Goal: Task Accomplishment & Management: Complete application form

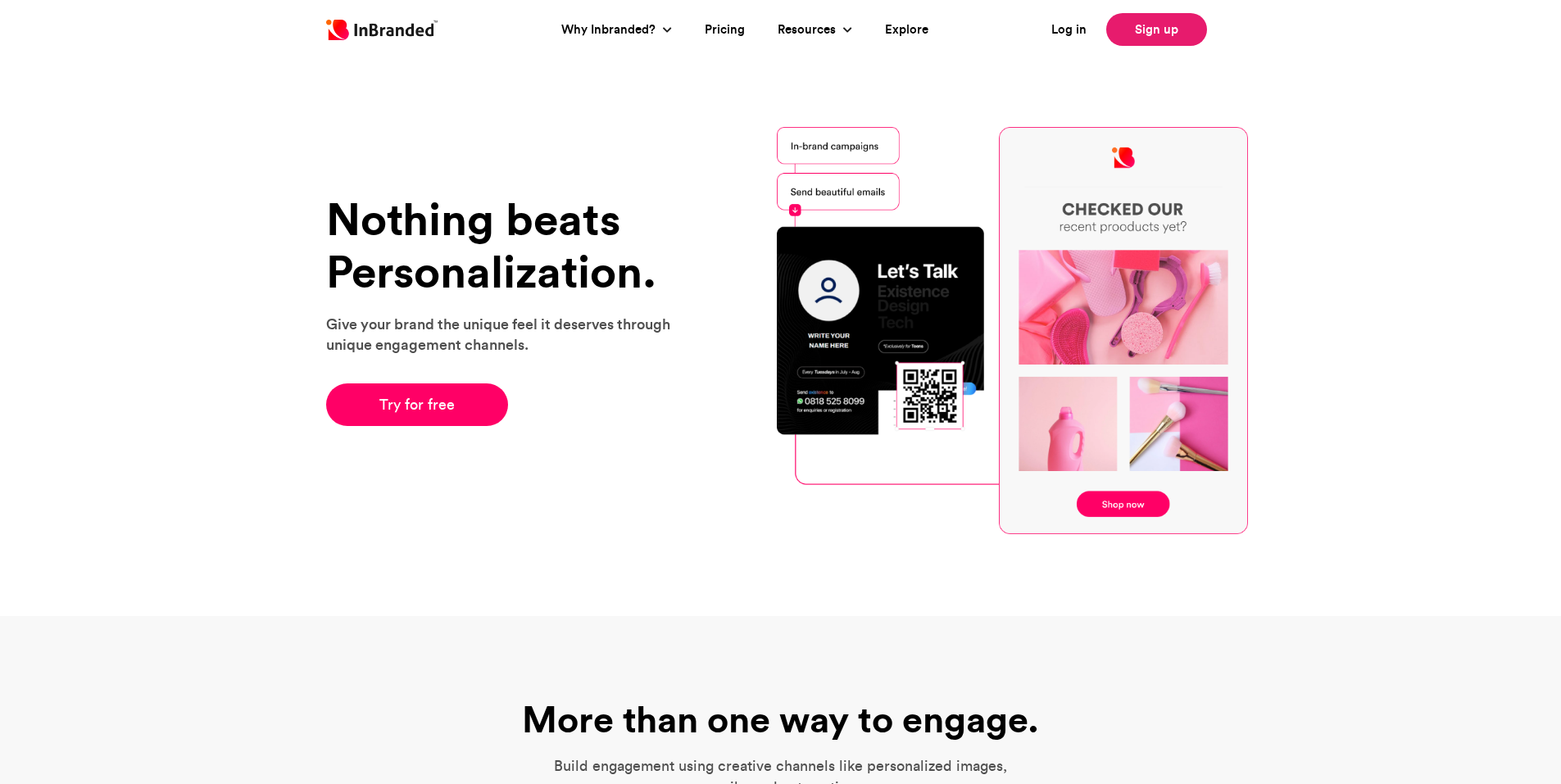
click at [1148, 24] on link "Sign up" at bounding box center [1156, 30] width 101 height 32
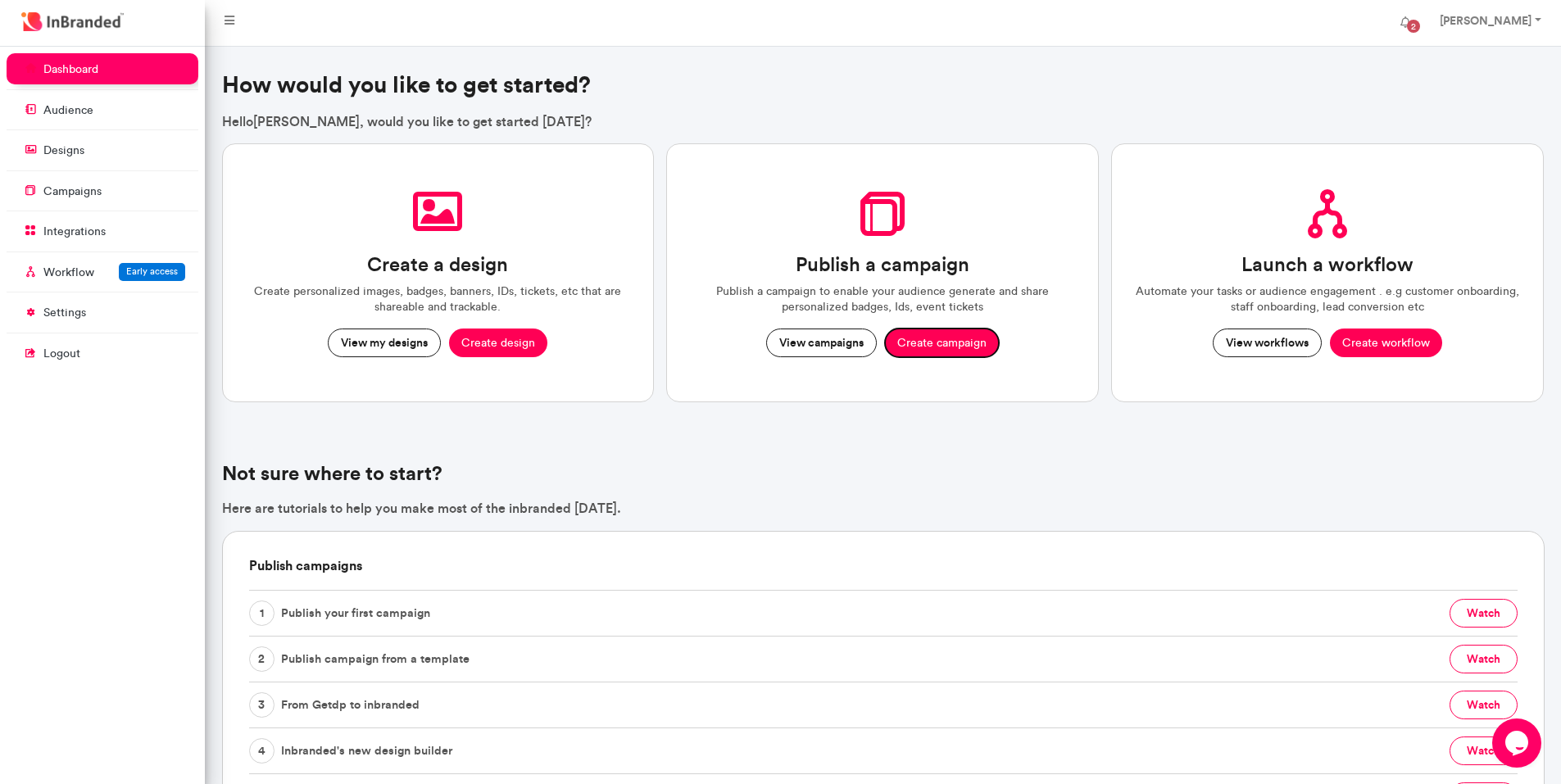
click at [904, 339] on button "Create campaign" at bounding box center [942, 343] width 114 height 30
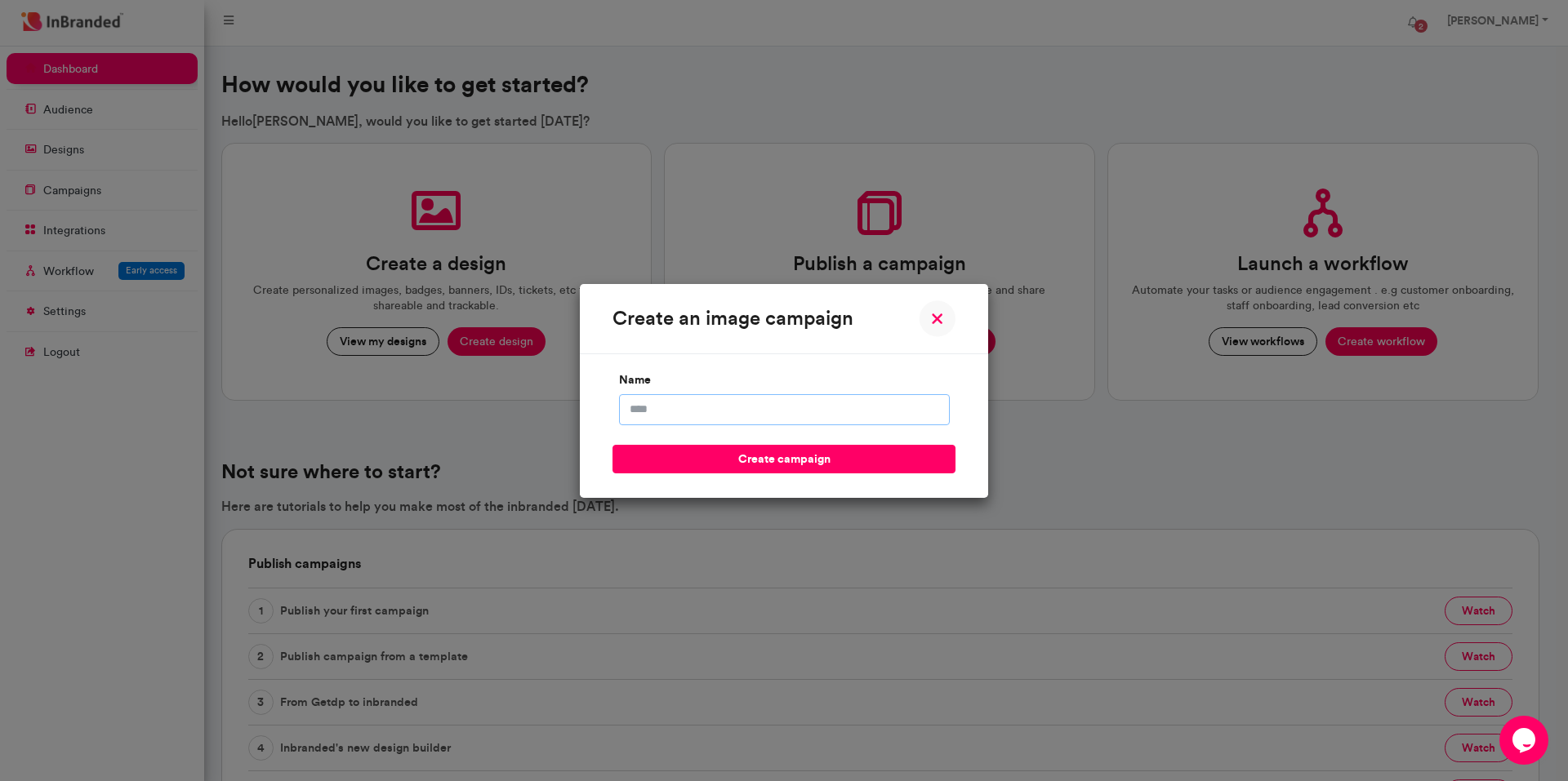
click at [663, 408] on input "name" at bounding box center [784, 409] width 330 height 31
type input "*"
click at [938, 322] on img at bounding box center [937, 319] width 37 height 37
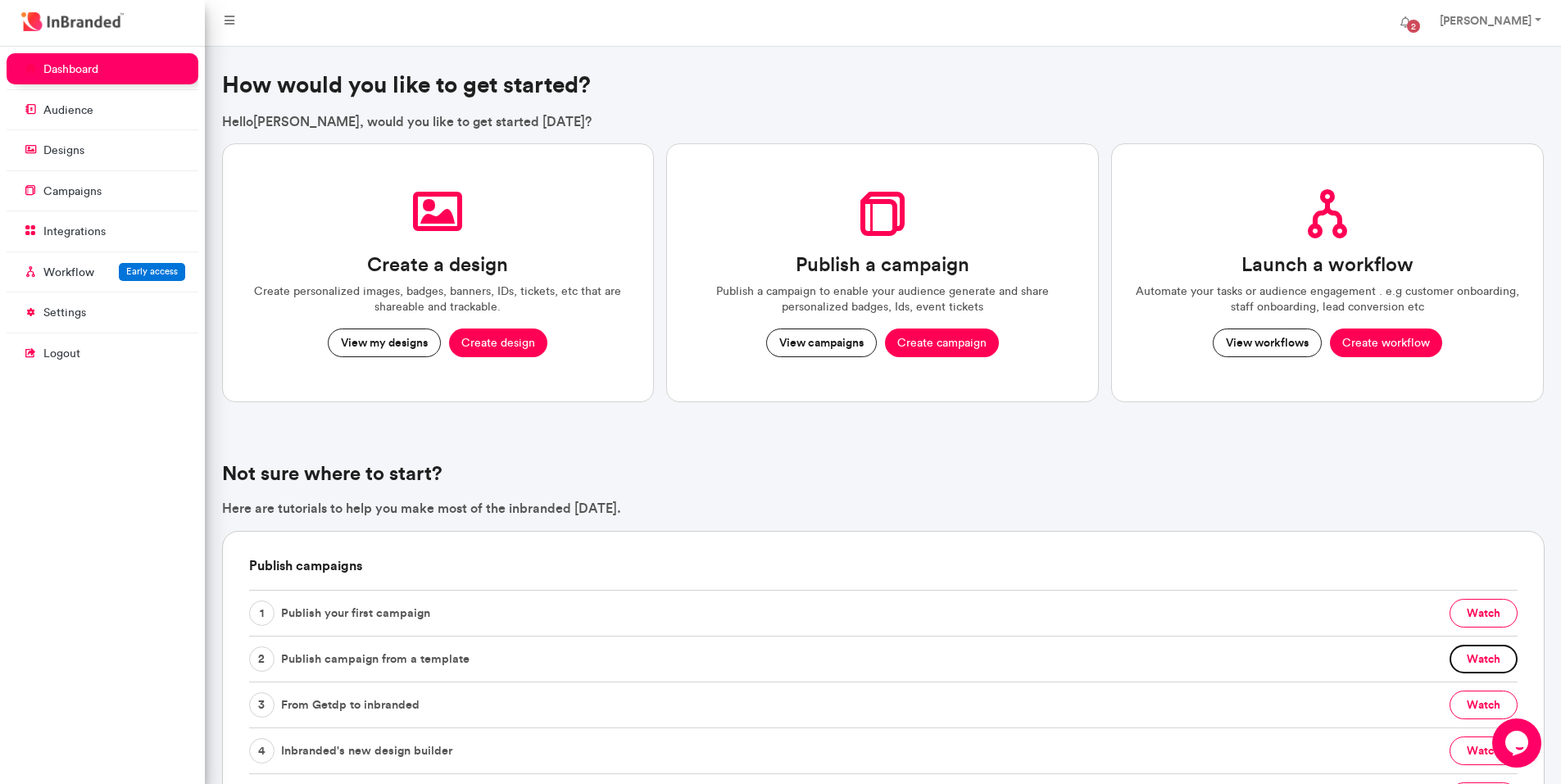
click at [1495, 657] on button "watch" at bounding box center [1483, 659] width 68 height 29
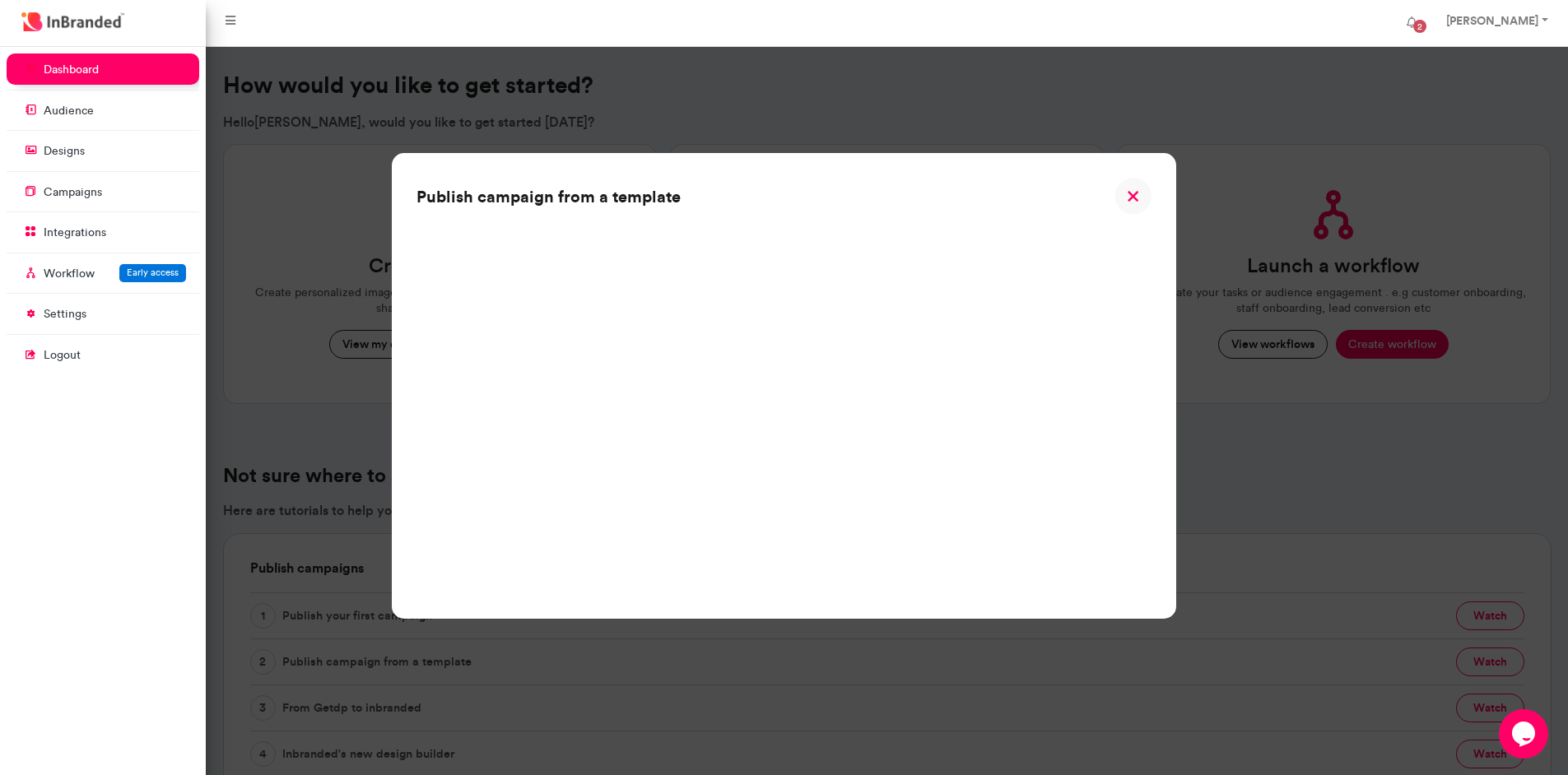
click at [1142, 201] on img at bounding box center [1133, 196] width 37 height 37
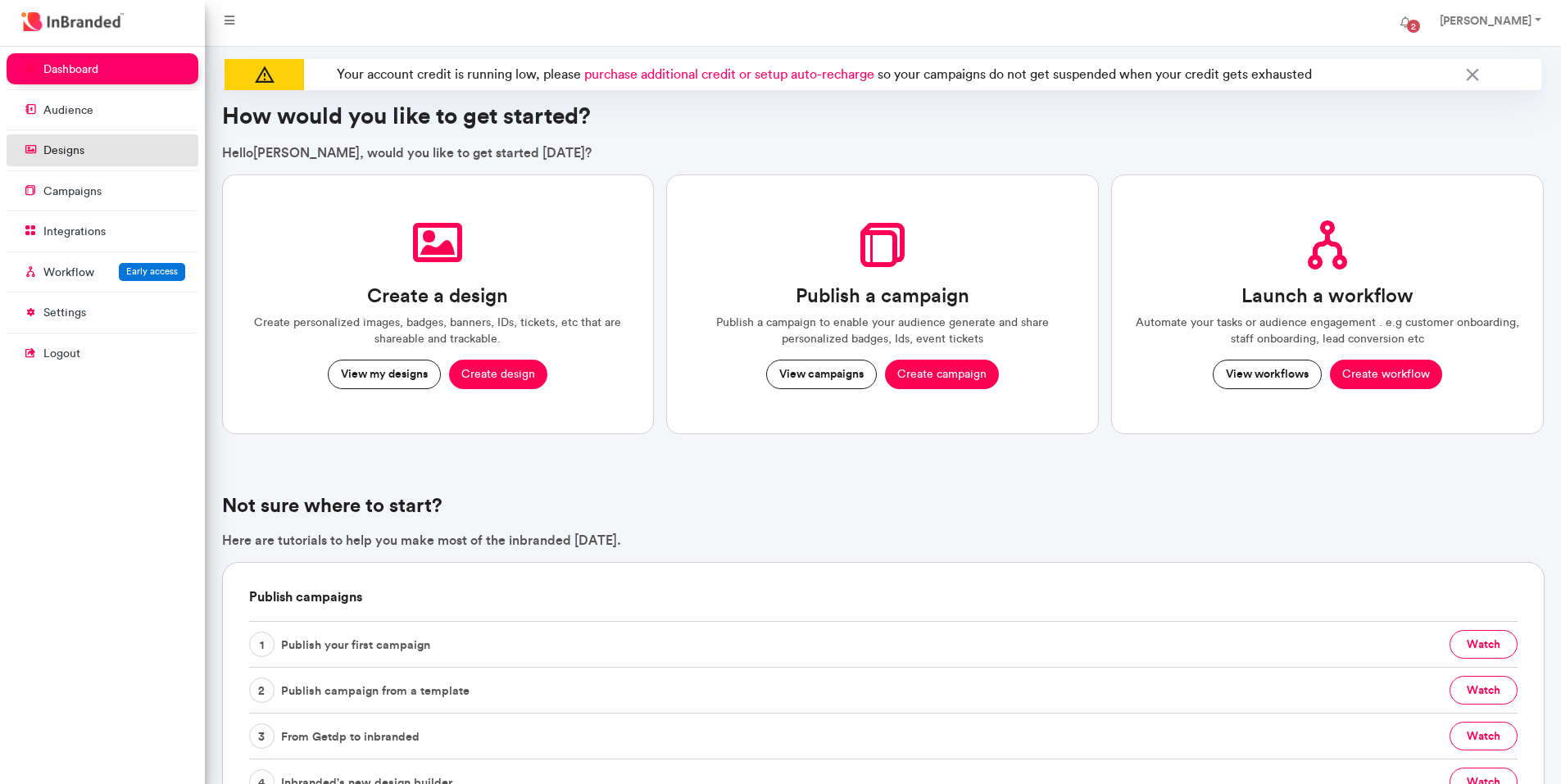
click at [75, 139] on link "designs" at bounding box center [102, 150] width 192 height 32
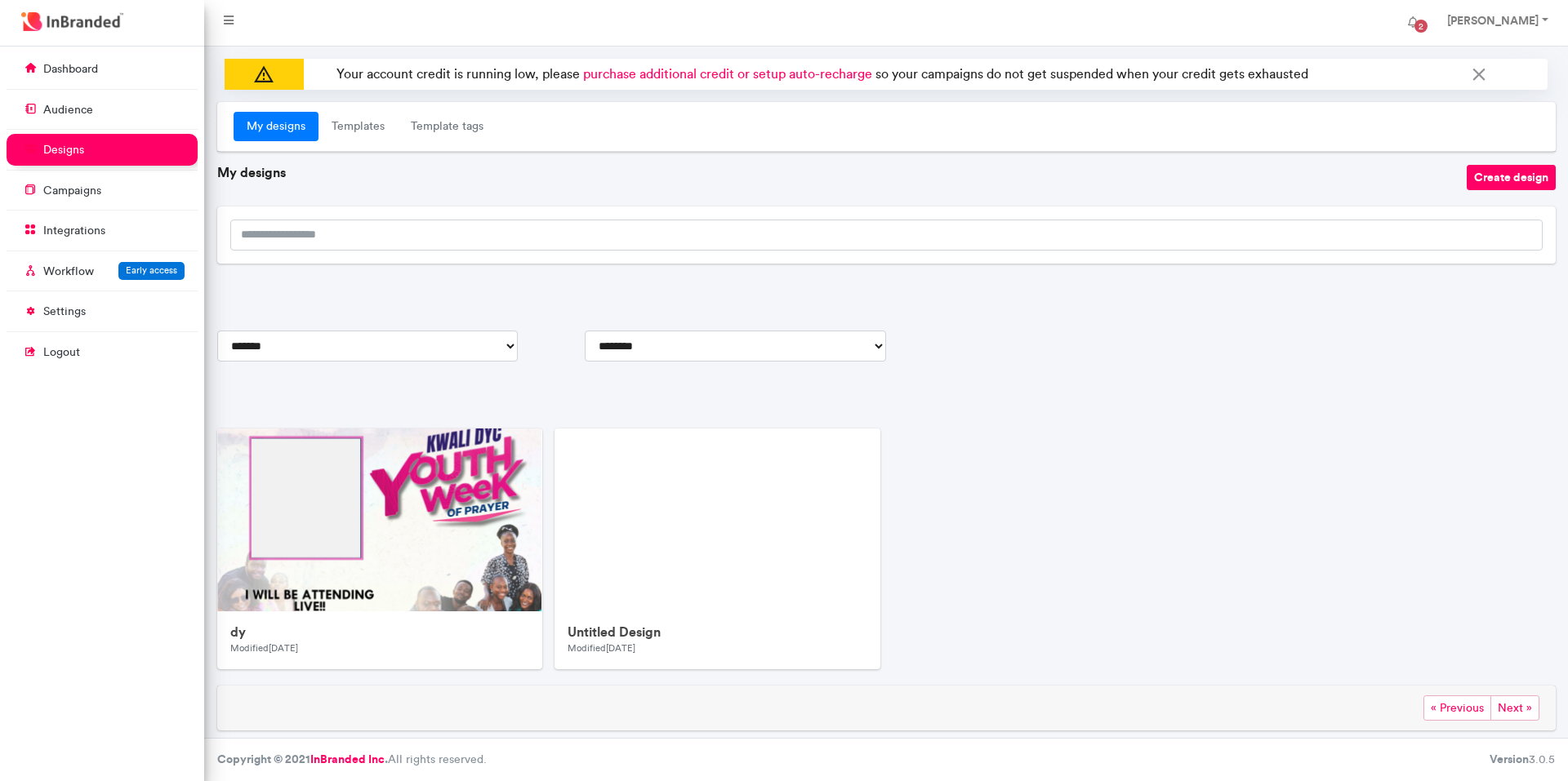
click at [663, 67] on span "purchase additional credit or setup auto-recharge" at bounding box center [727, 74] width 289 height 15
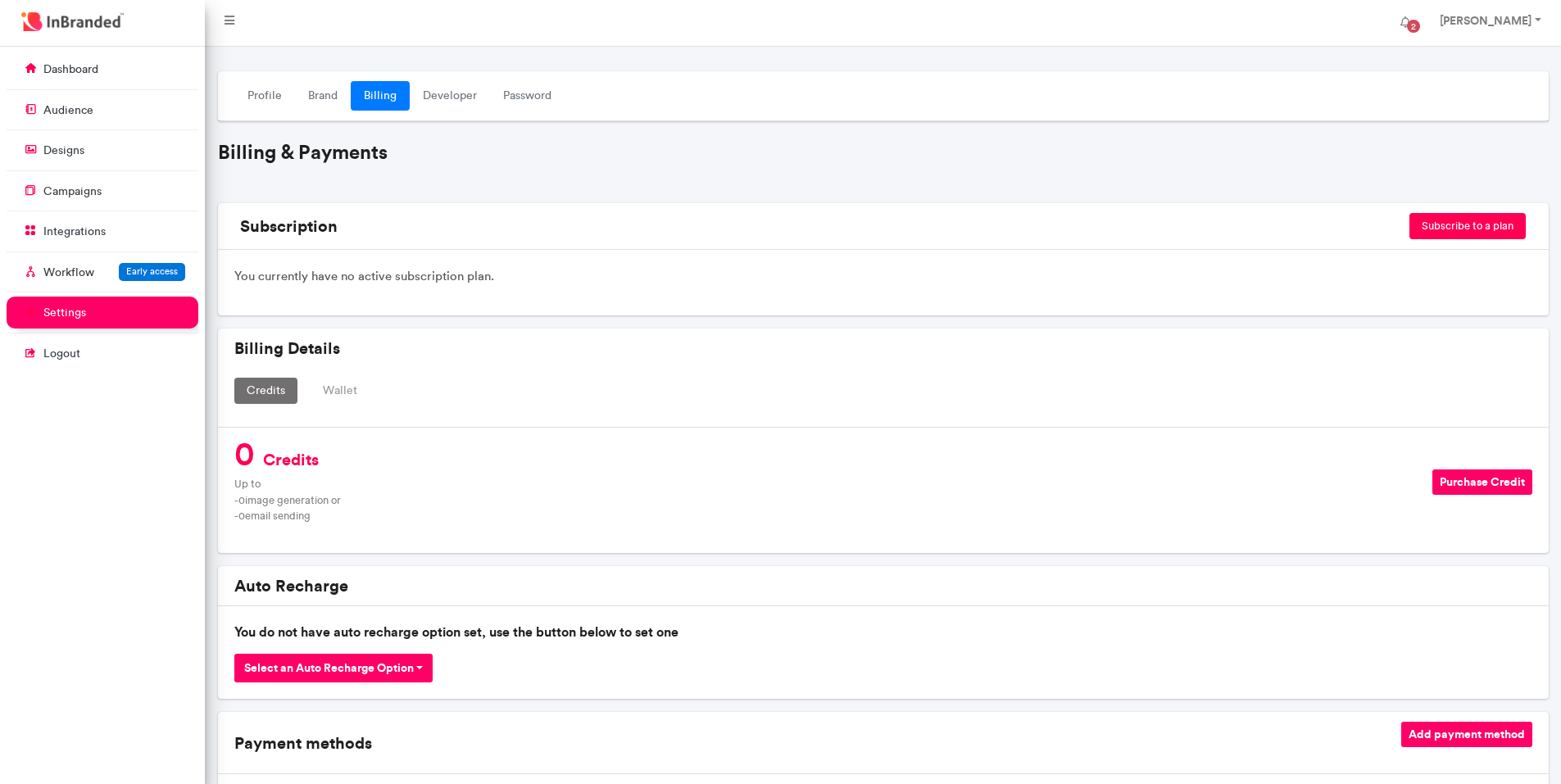
click at [1438, 222] on button "Subscribe to a plan" at bounding box center [1467, 225] width 116 height 26
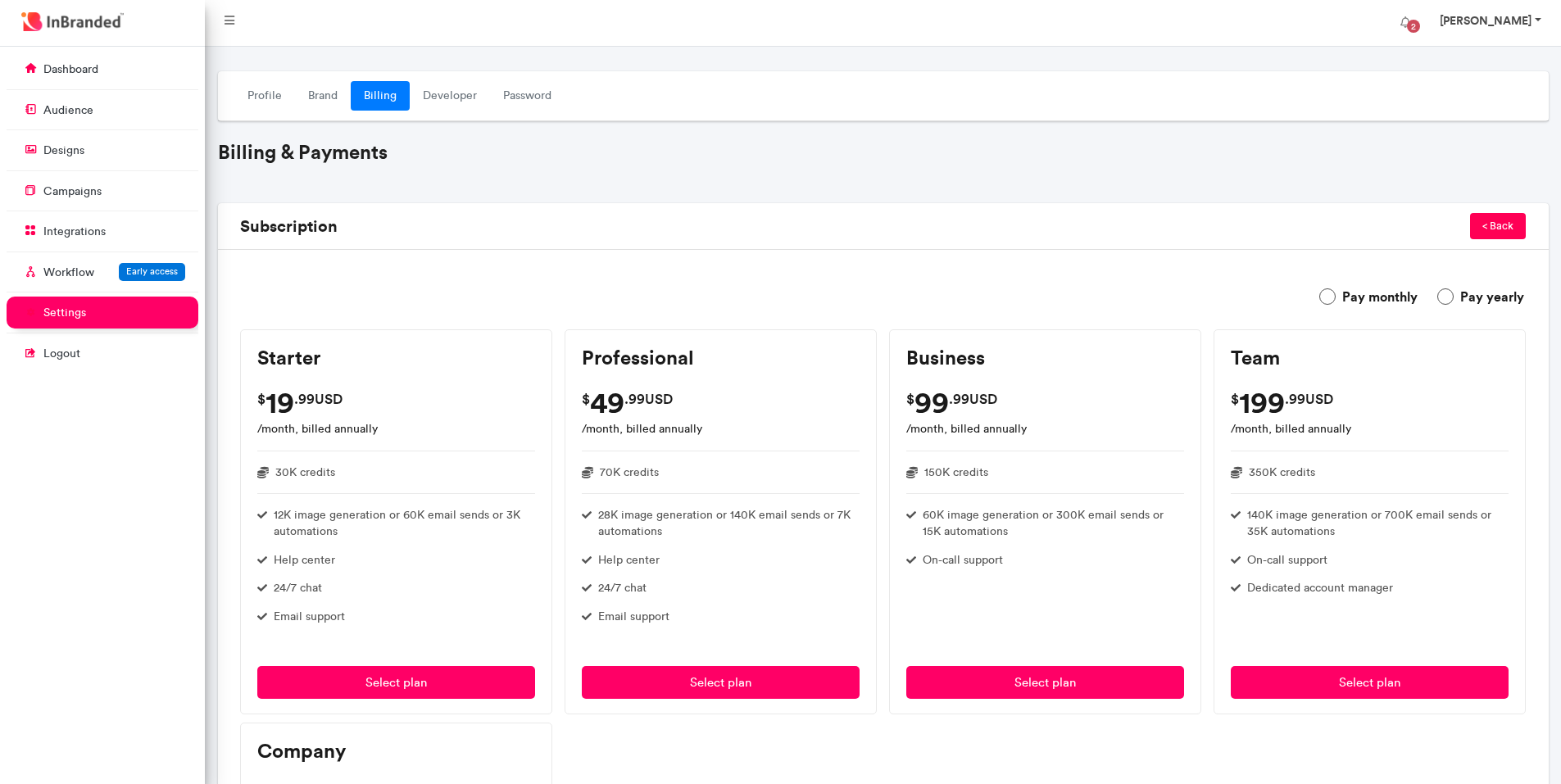
click at [1474, 21] on strong "Stephen Shagaiya" at bounding box center [1485, 21] width 92 height 14
click at [1474, 132] on span "Logout" at bounding box center [1493, 127] width 134 height 23
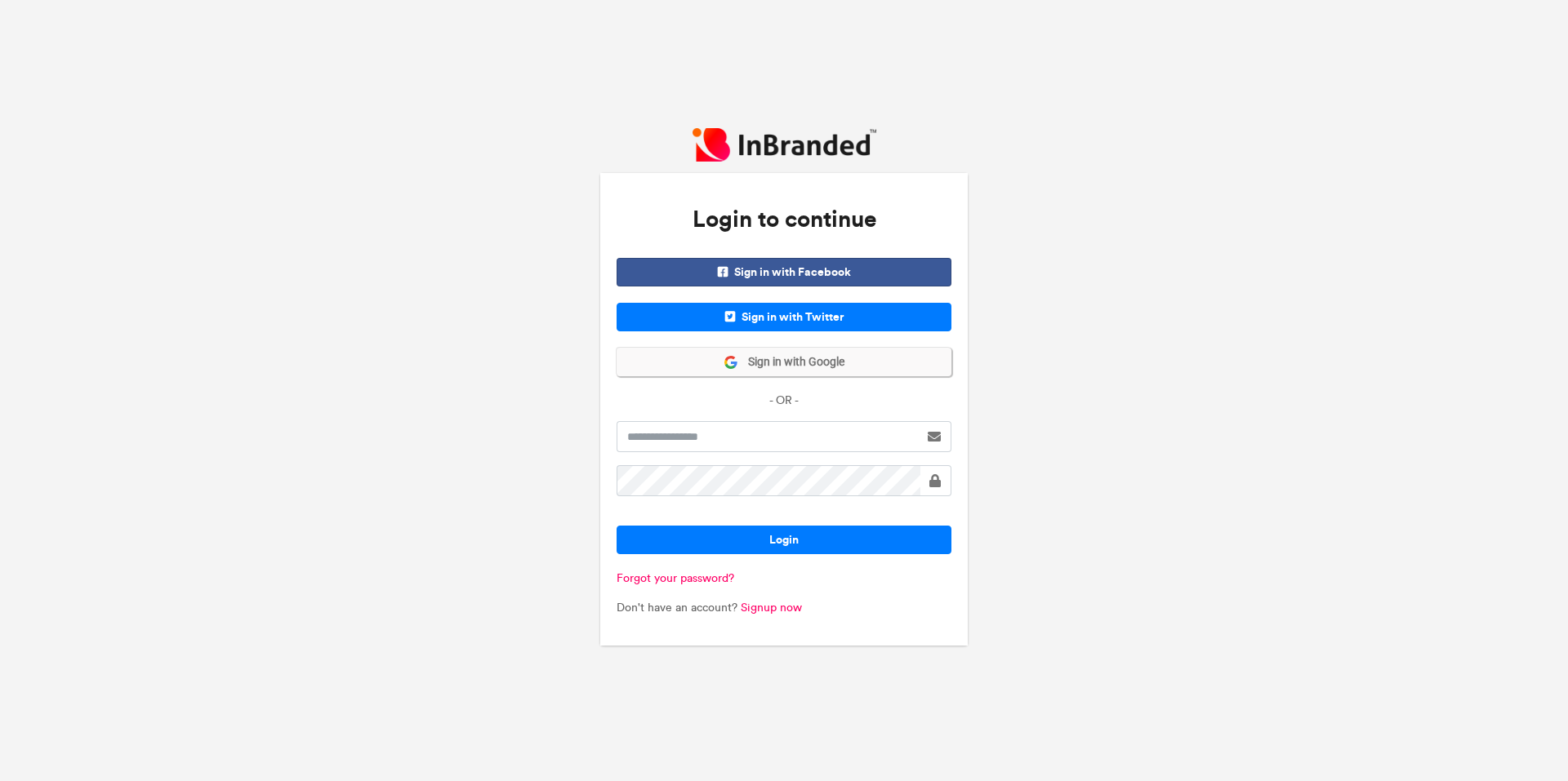
click at [777, 355] on span "Sign in with Google" at bounding box center [791, 363] width 106 height 16
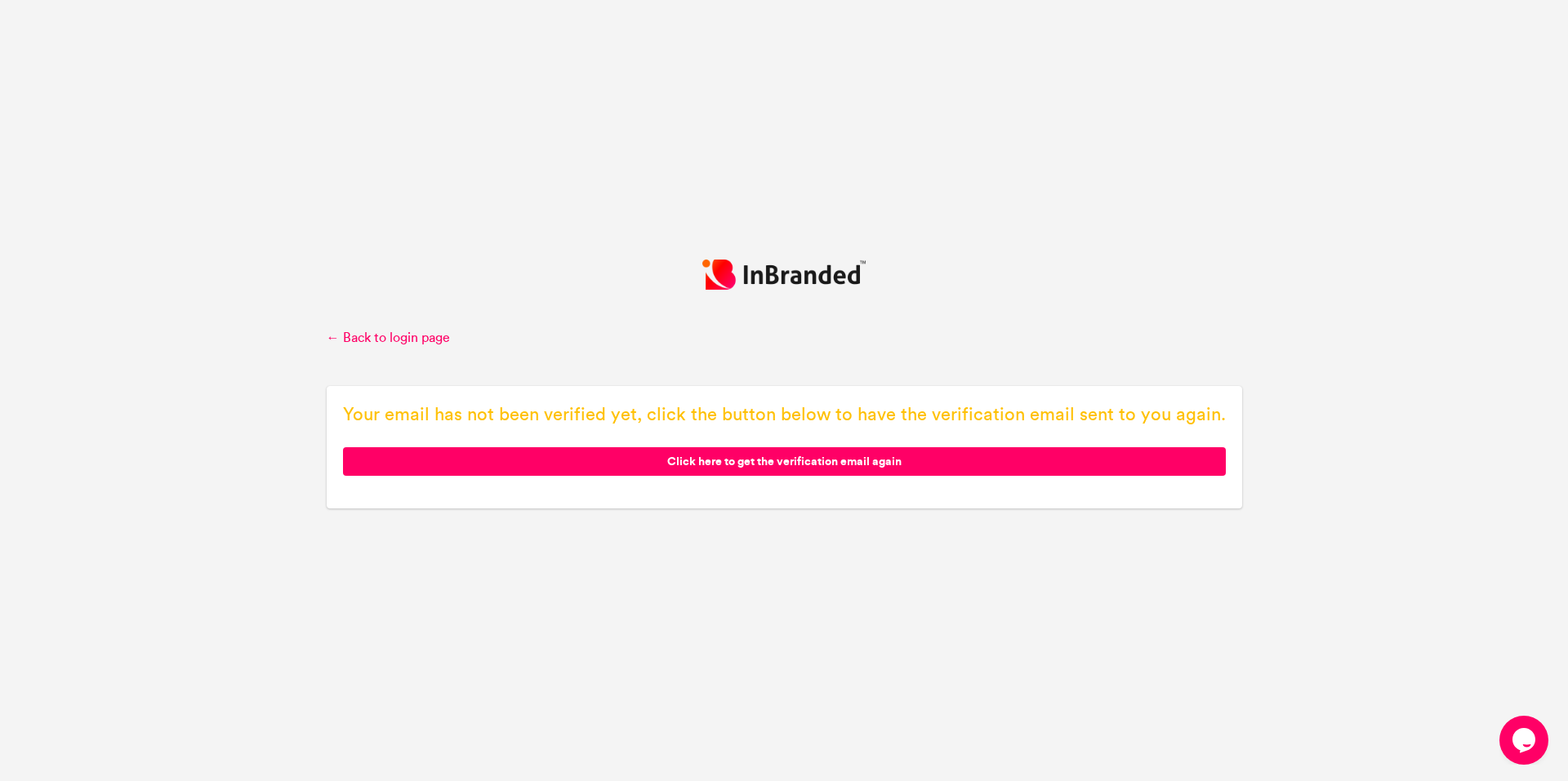
click at [765, 460] on span "Click here to get the verification email again" at bounding box center [784, 461] width 883 height 29
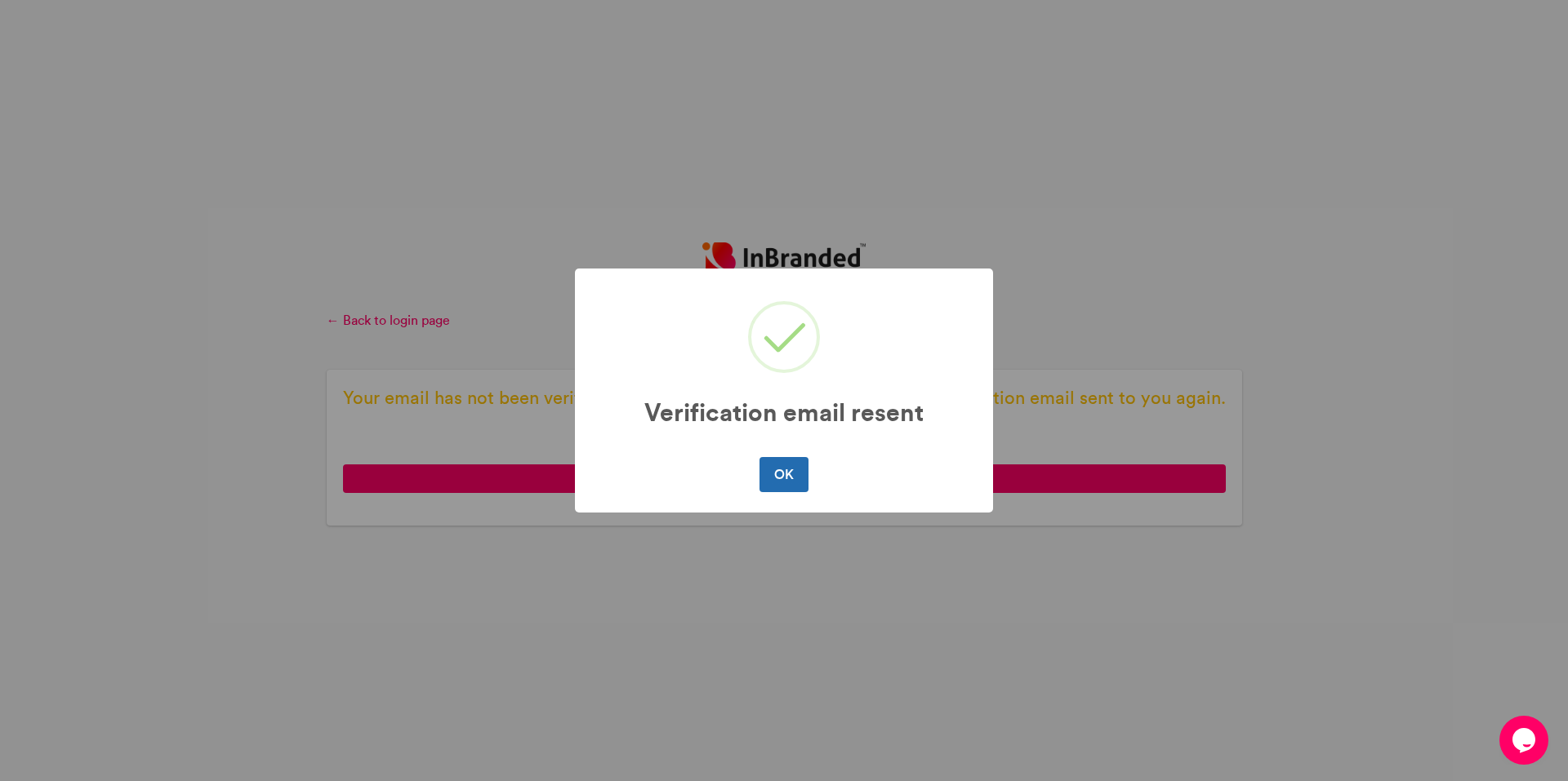
click at [779, 467] on button "OK" at bounding box center [783, 474] width 48 height 34
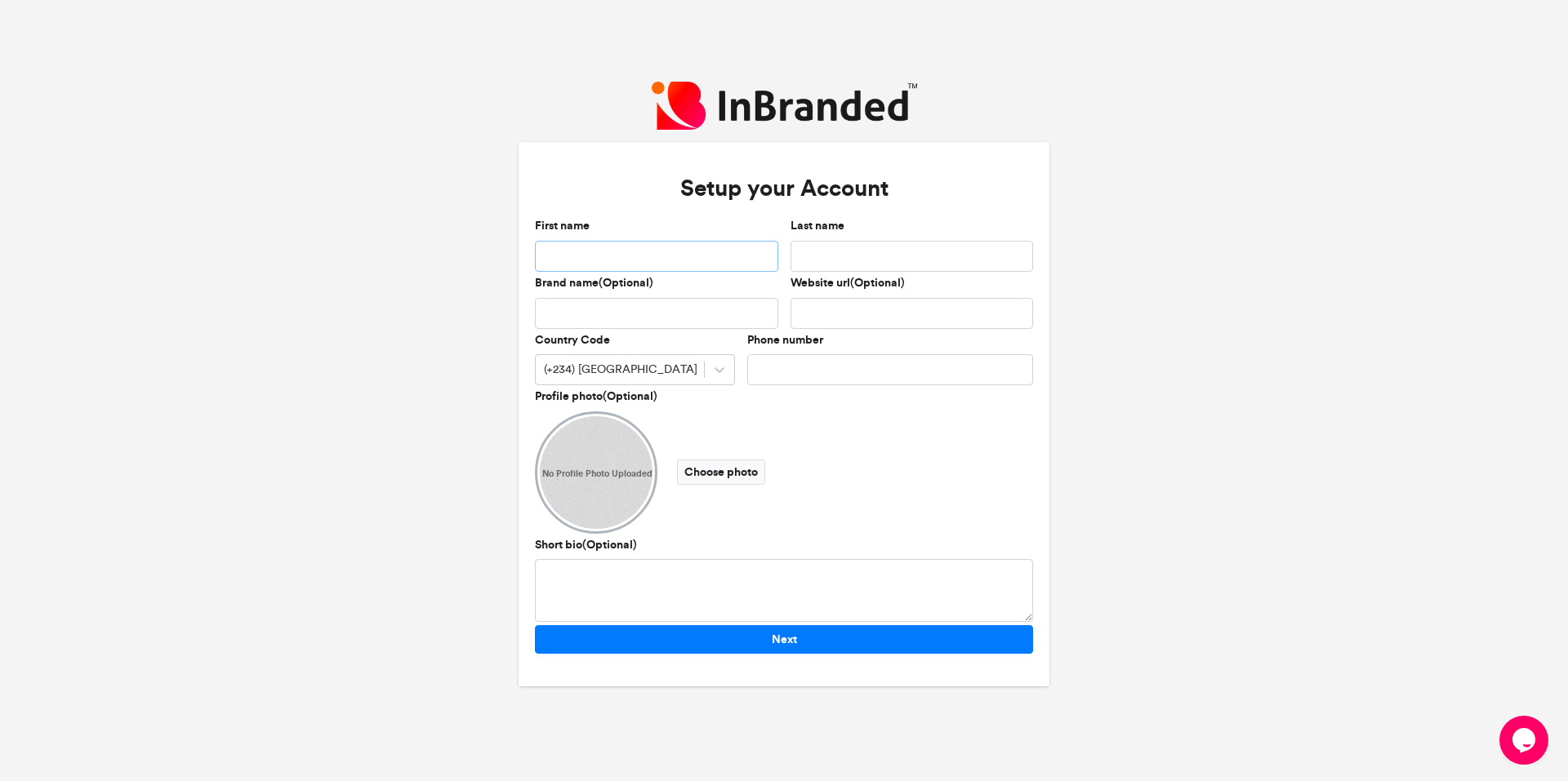
click at [563, 246] on input "First name" at bounding box center [656, 256] width 243 height 31
type input "*********"
type input "********"
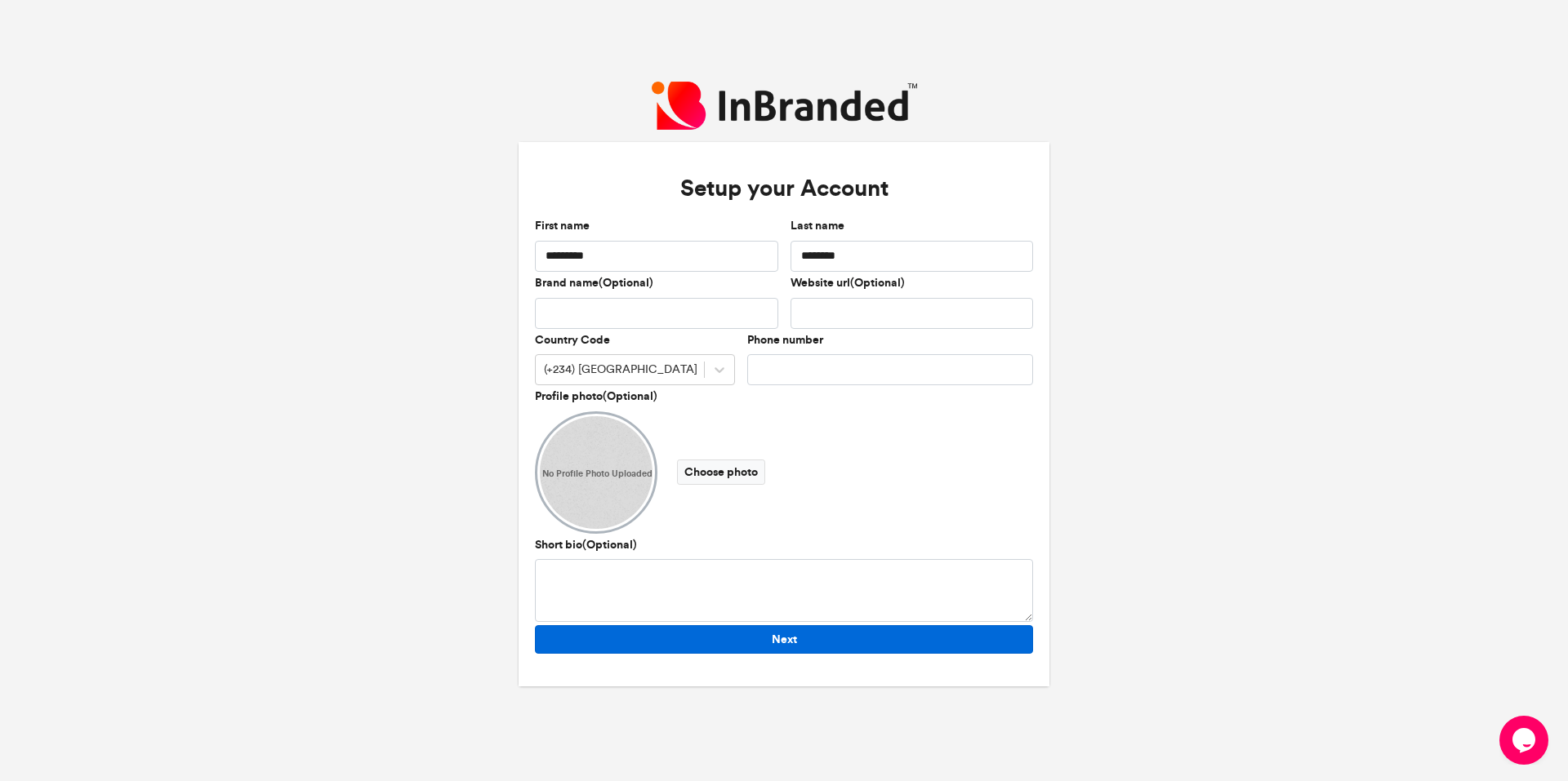
click at [762, 637] on button "Next" at bounding box center [783, 639] width 498 height 29
click at [793, 355] on input "Phone number" at bounding box center [890, 370] width 286 height 31
type input "**********"
click at [841, 644] on button "Next" at bounding box center [783, 639] width 498 height 29
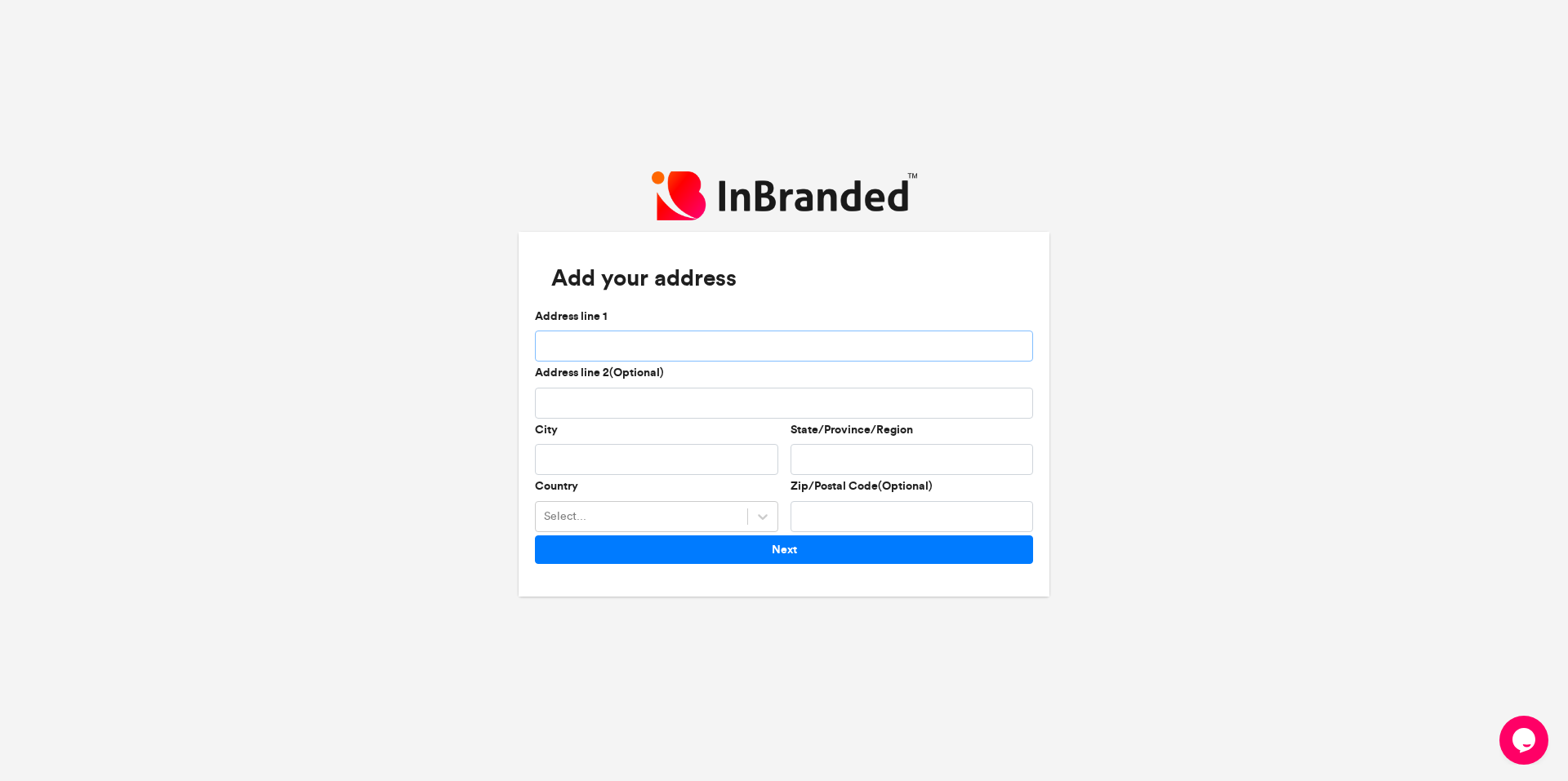
click at [632, 336] on input "Address line 1" at bounding box center [783, 346] width 498 height 31
type input "**********"
type input "******"
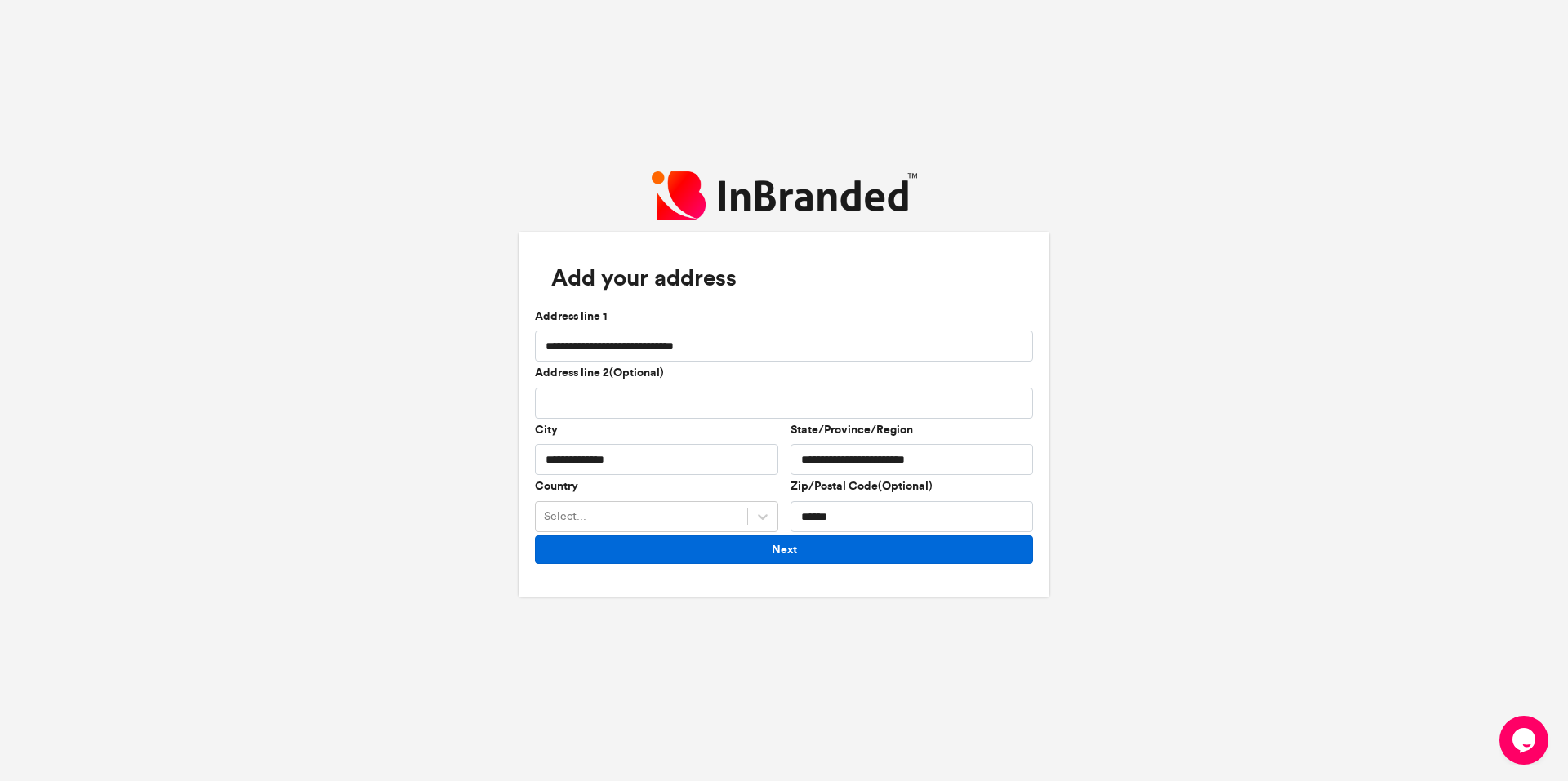
click at [777, 547] on button "Next" at bounding box center [783, 549] width 498 height 29
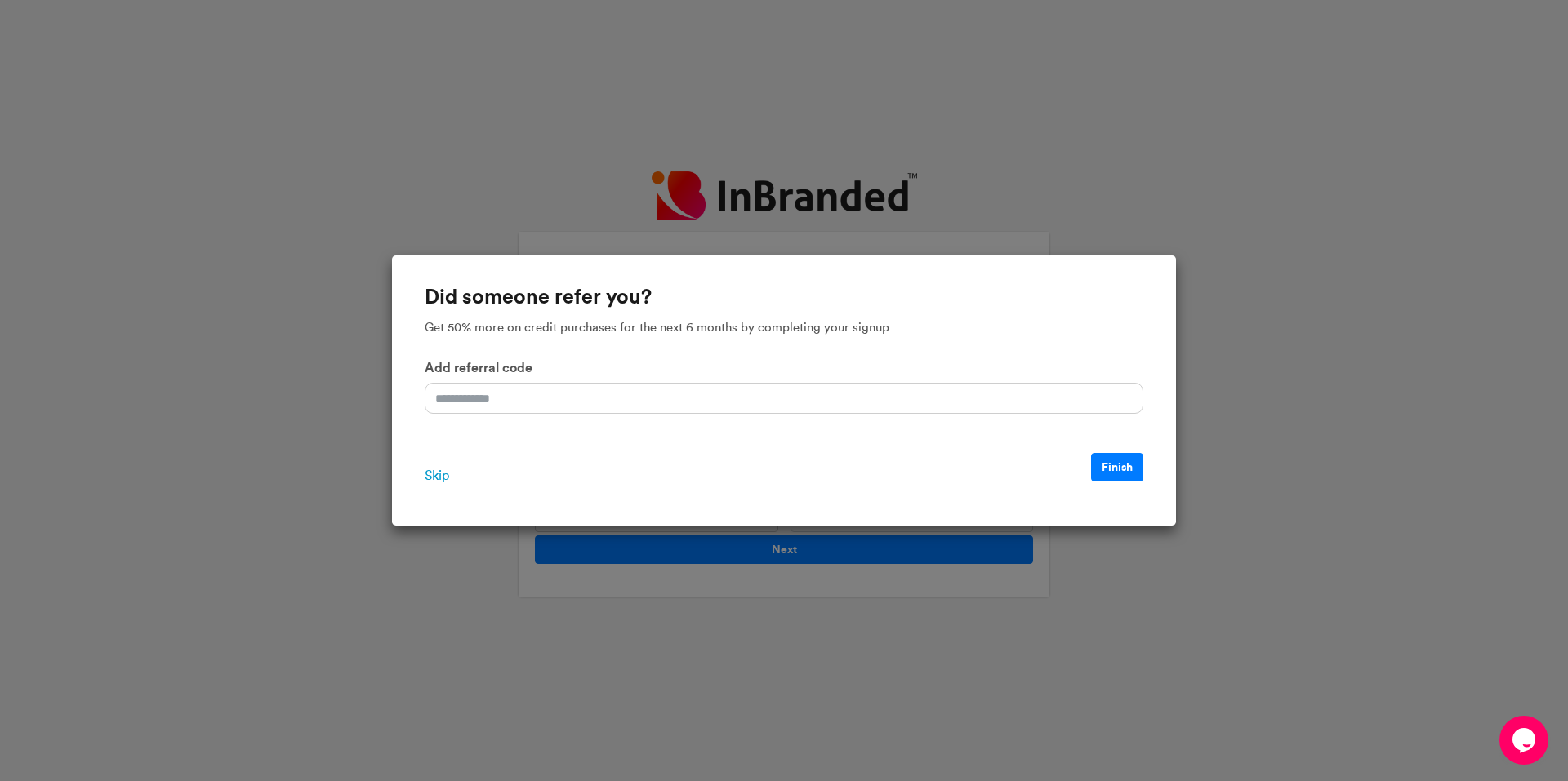
click at [437, 476] on span "Skip" at bounding box center [436, 476] width 24 height 20
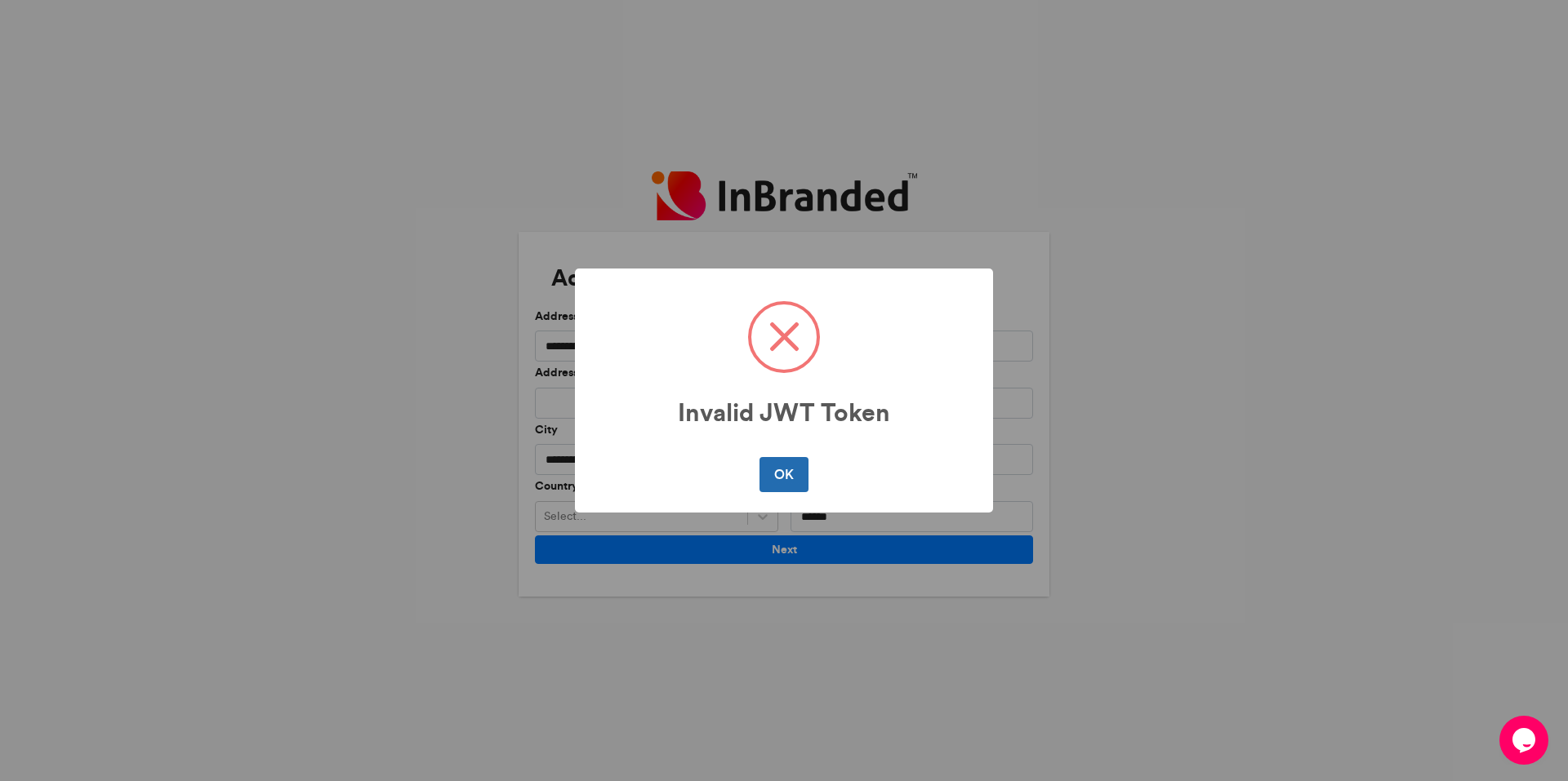
click at [791, 467] on button "OK" at bounding box center [783, 474] width 48 height 34
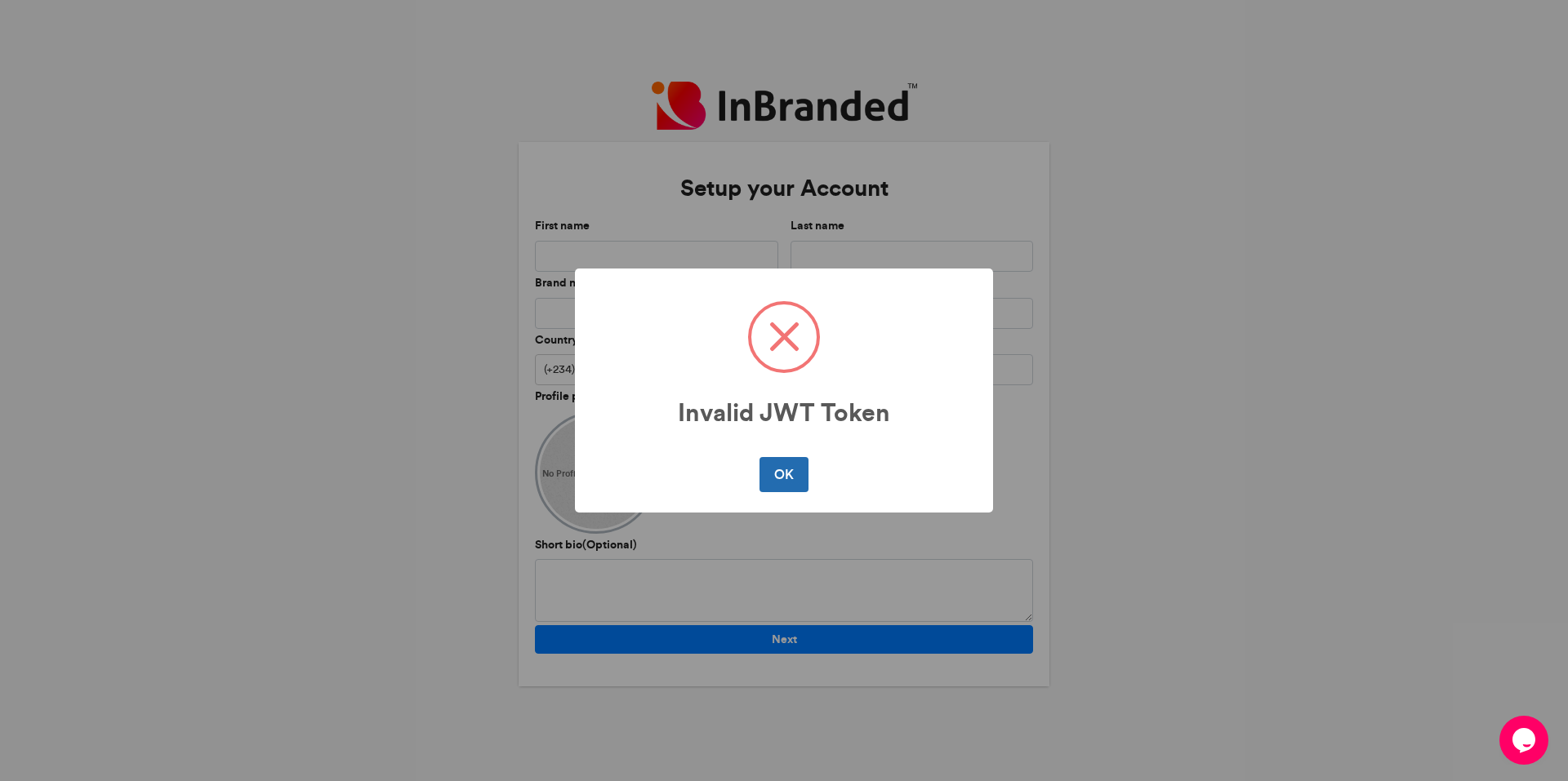
click at [769, 469] on button "OK" at bounding box center [783, 474] width 48 height 34
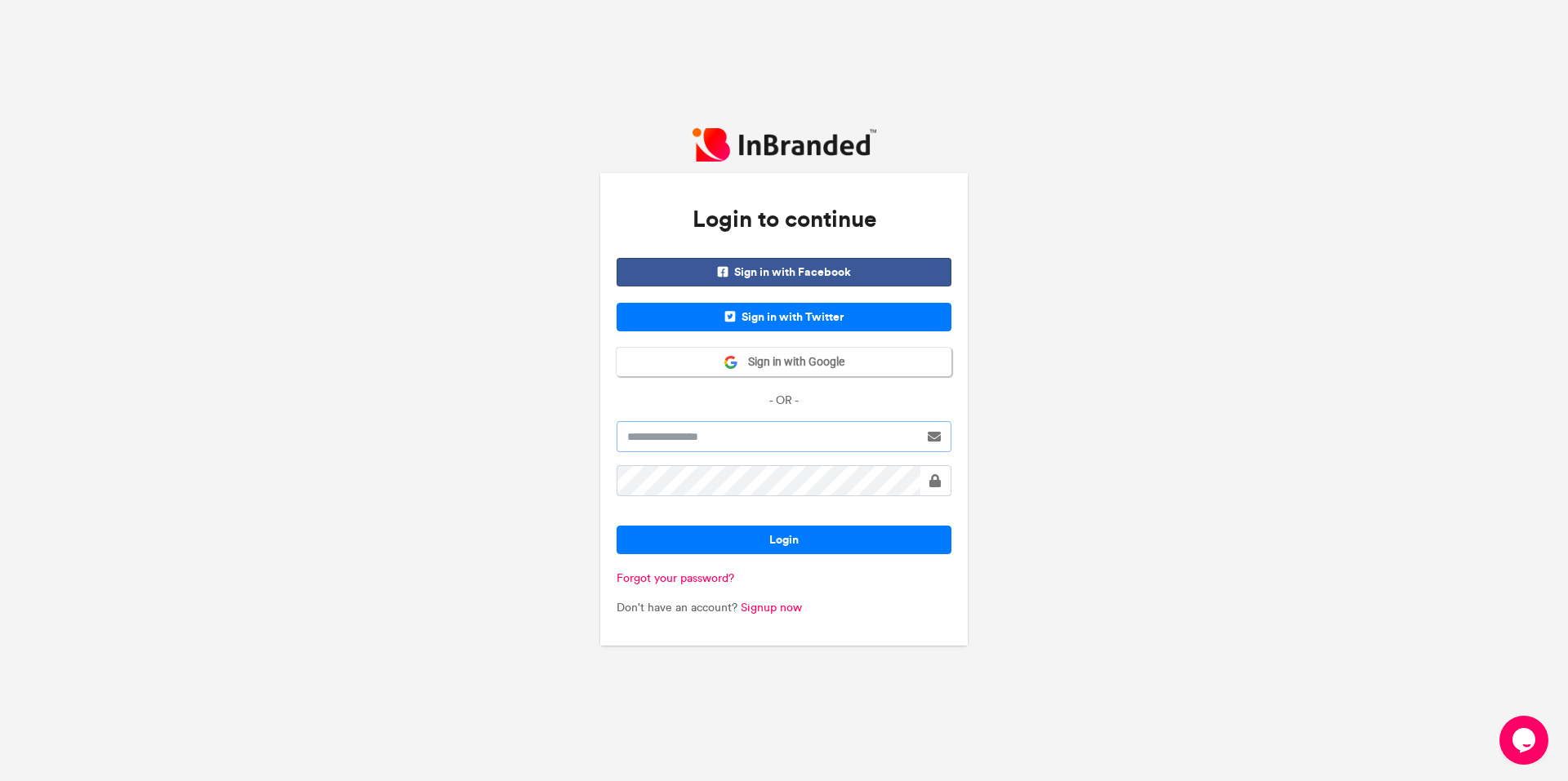
click at [701, 439] on input "text" at bounding box center [767, 436] width 302 height 31
click at [521, 425] on div "Login to continue Sign in with Facebook Sign in with Twitter Sign in with Googl…" at bounding box center [784, 390] width 1568 height 781
click at [744, 364] on span "Sign in with Google" at bounding box center [791, 363] width 106 height 16
